Goal: Information Seeking & Learning: Learn about a topic

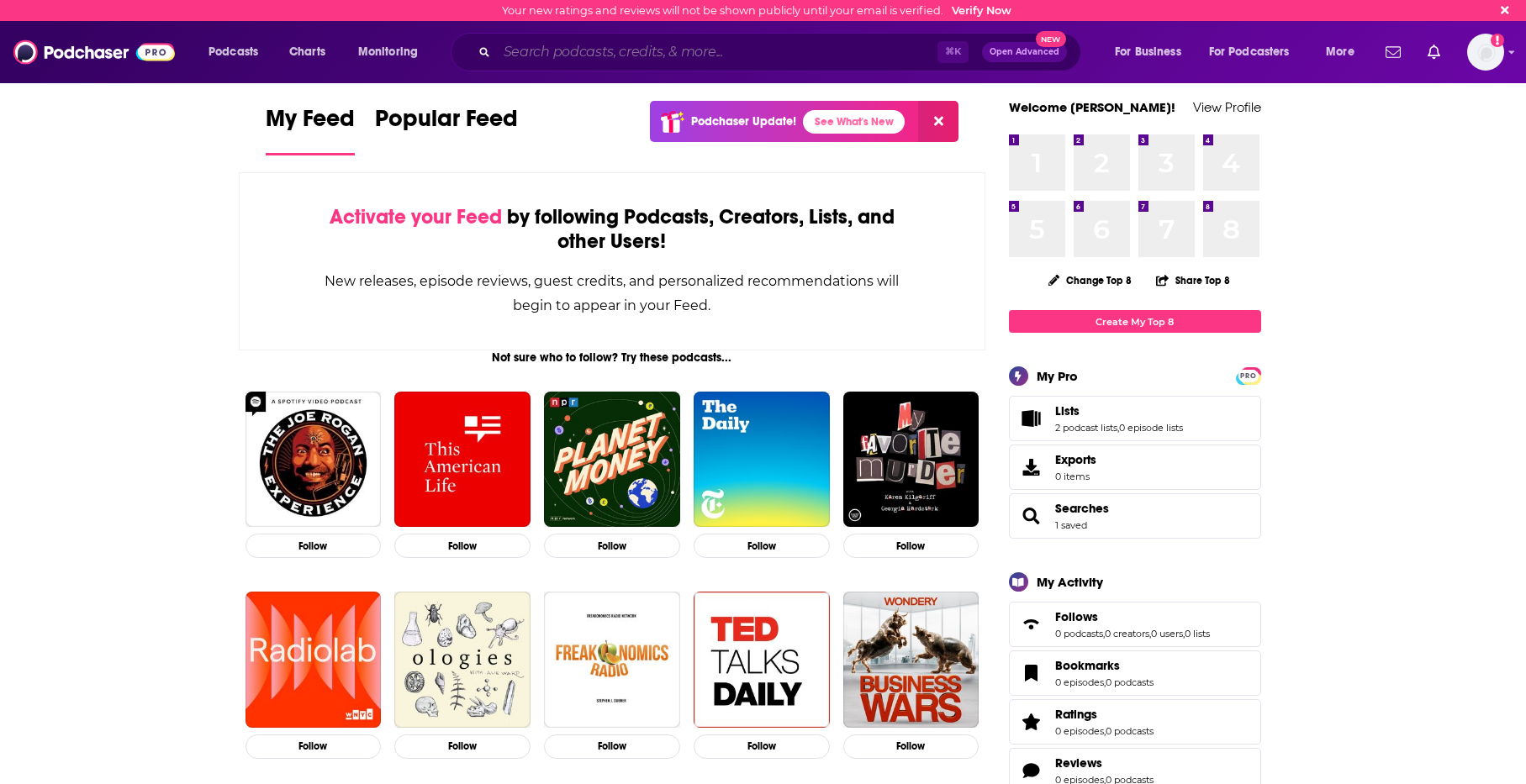
click at [727, 50] on input "Search podcasts, credits, & more..." at bounding box center [717, 52] width 440 height 27
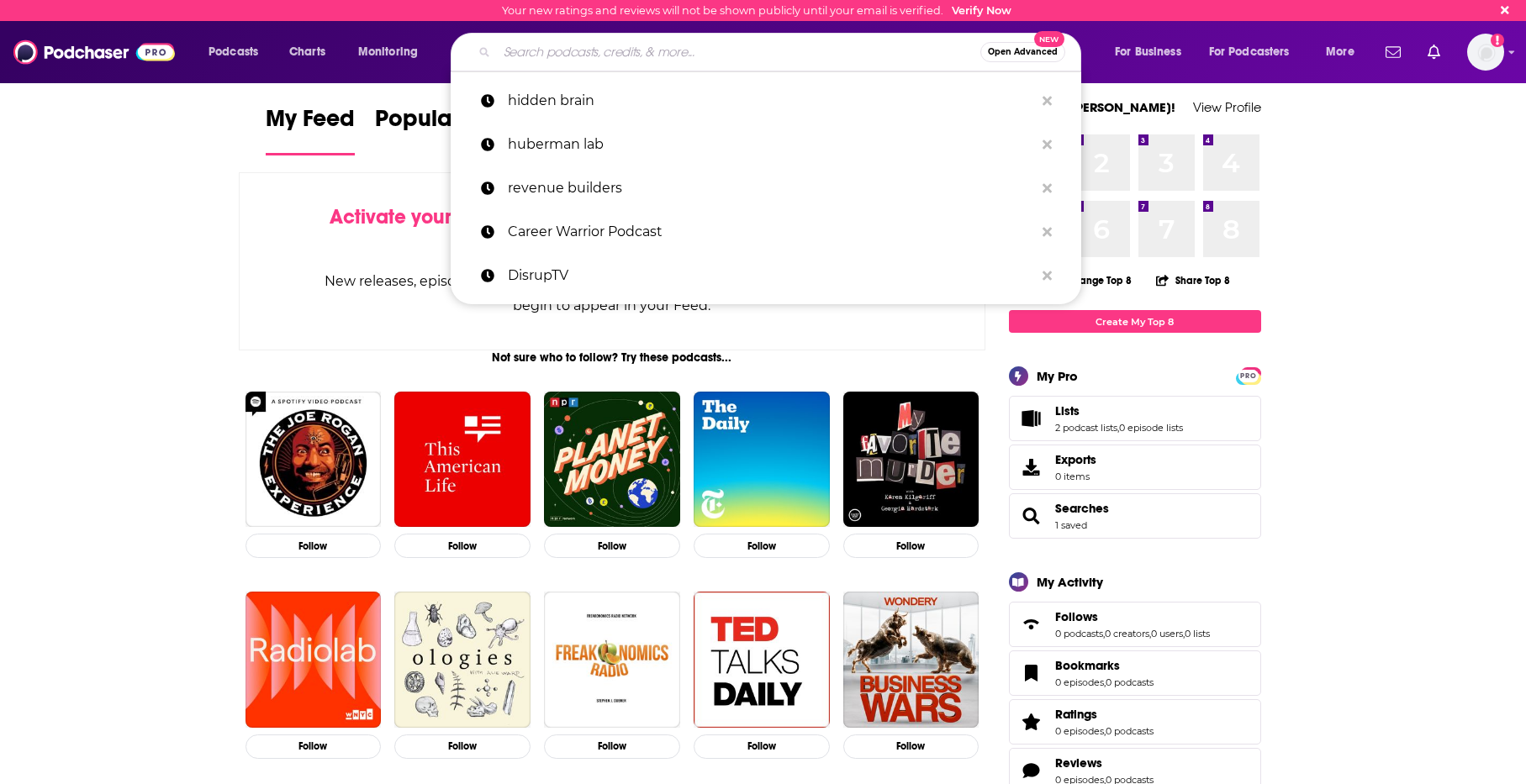
paste input "Between the Covers"
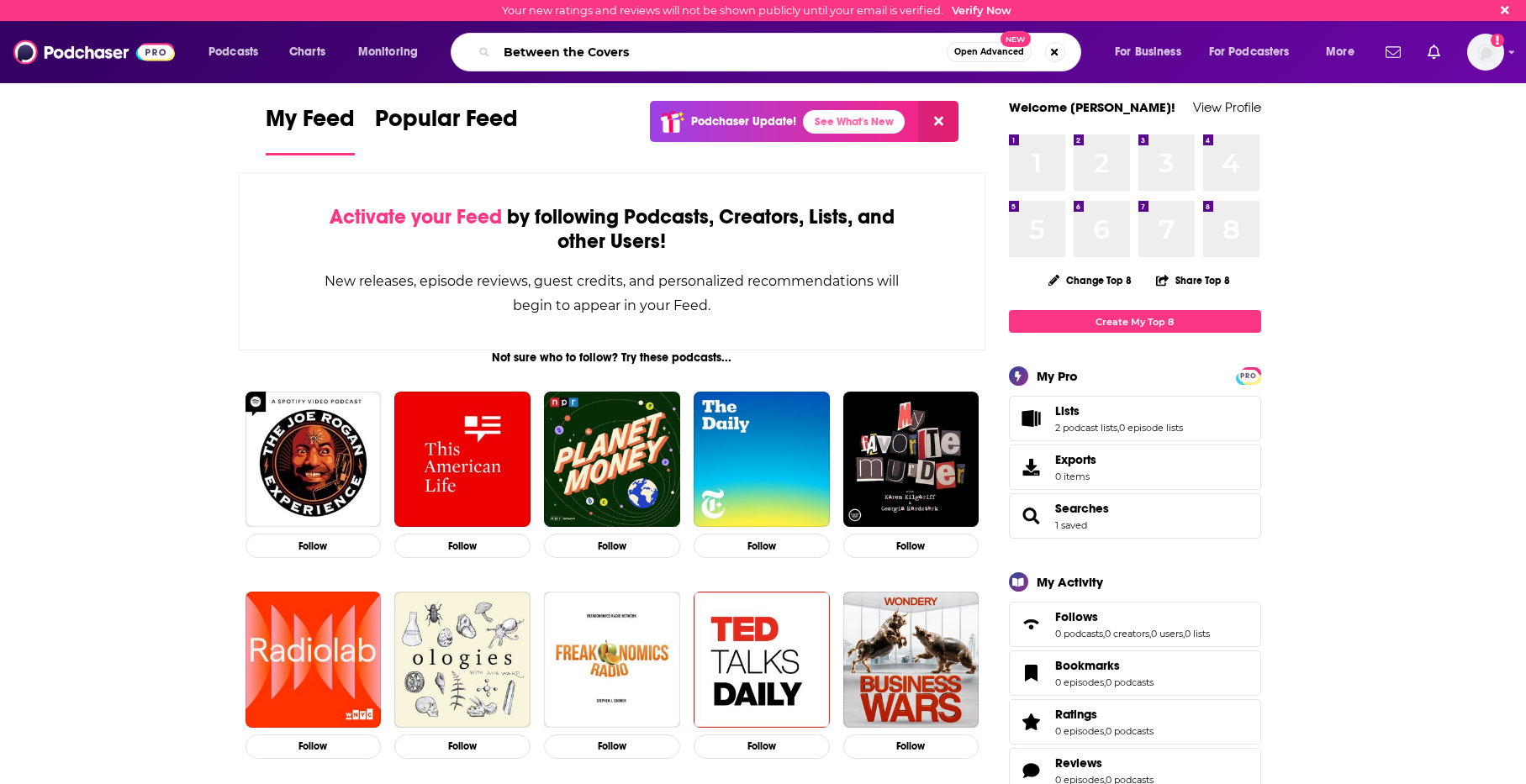
type input "Between the Covers"
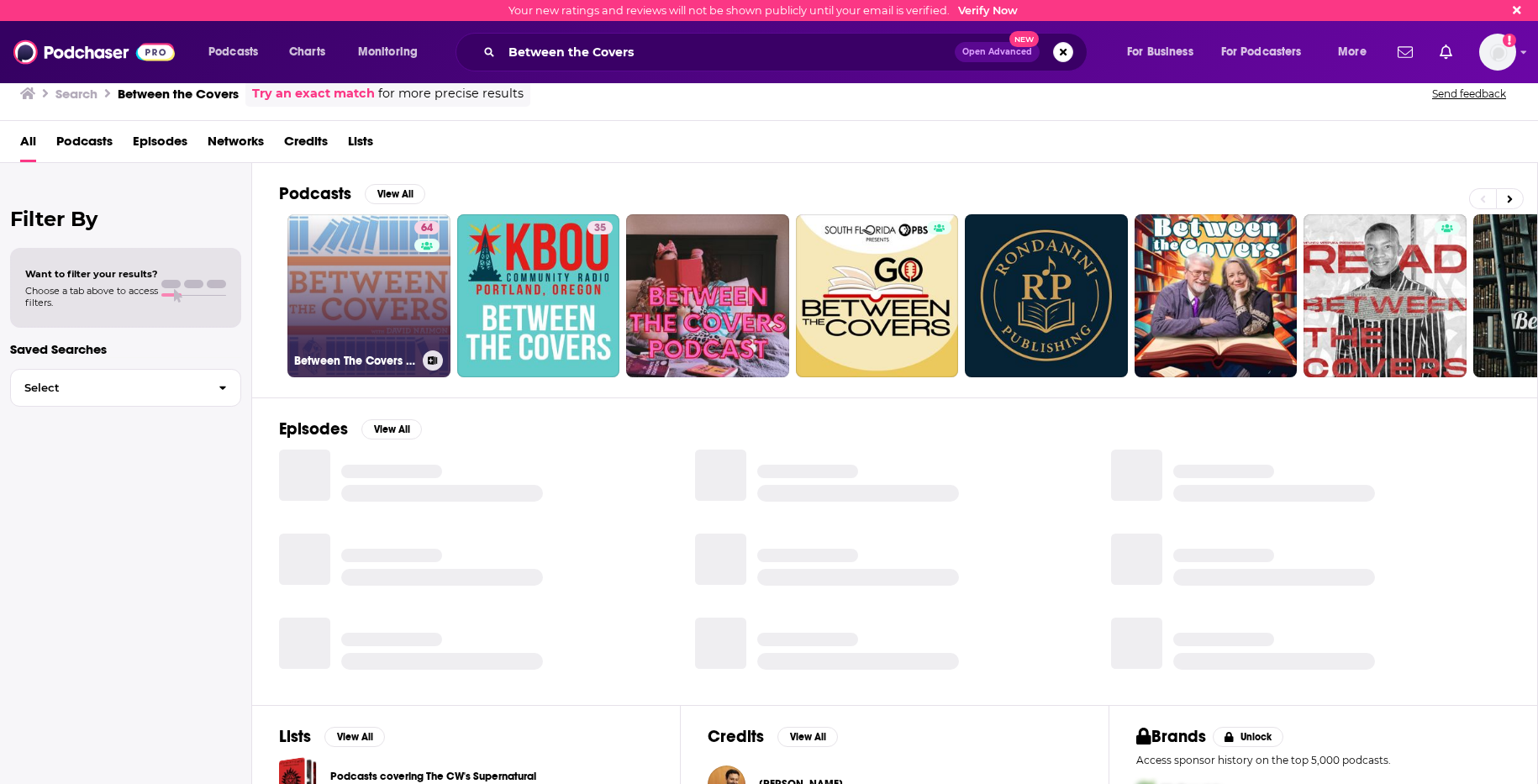
click at [363, 309] on link "64 Between The Covers : Conversations with Writers in Fiction, Nonfiction & Poe…" at bounding box center [369, 295] width 163 height 163
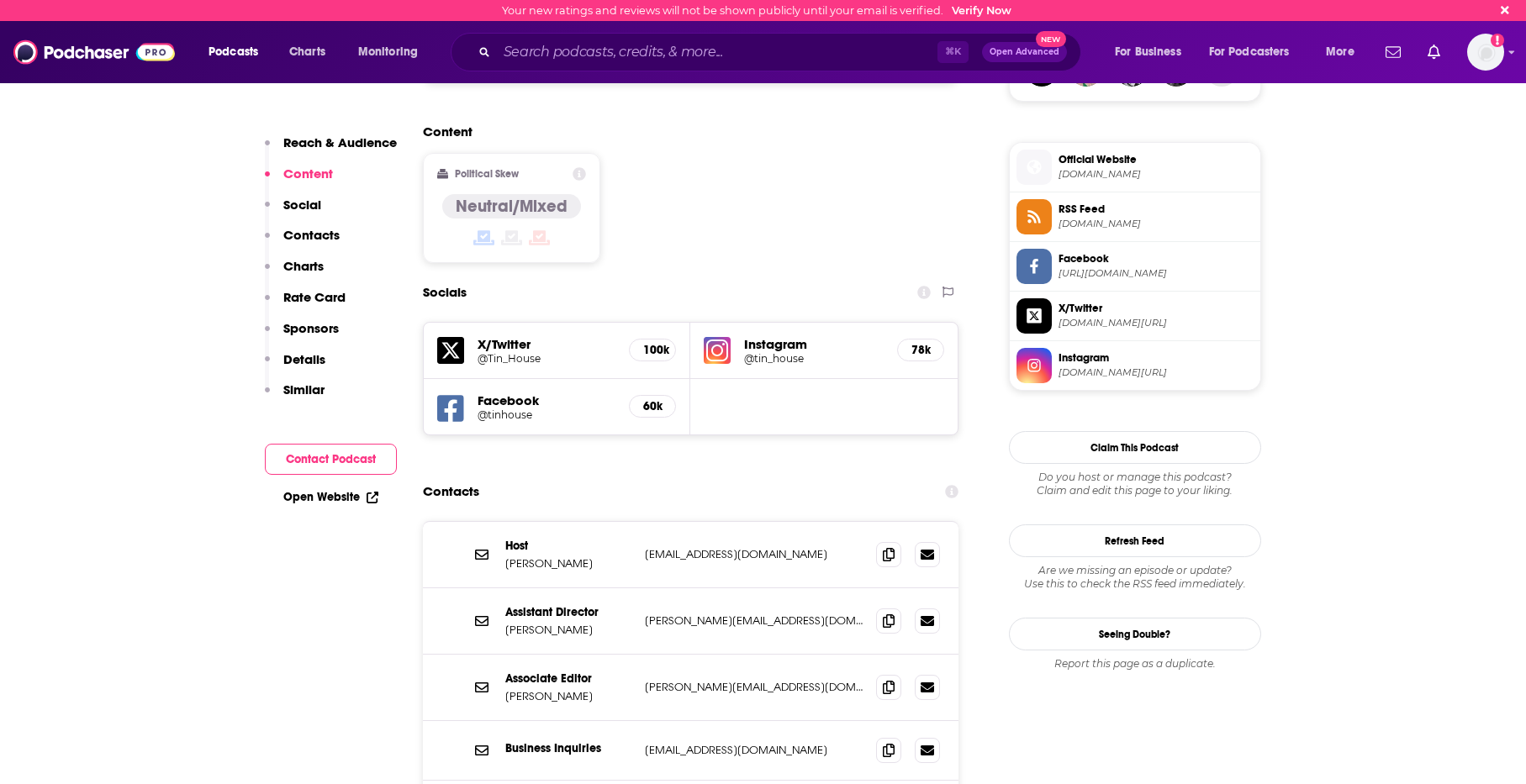
scroll to position [555, 0]
